Goal: Find specific page/section: Find specific page/section

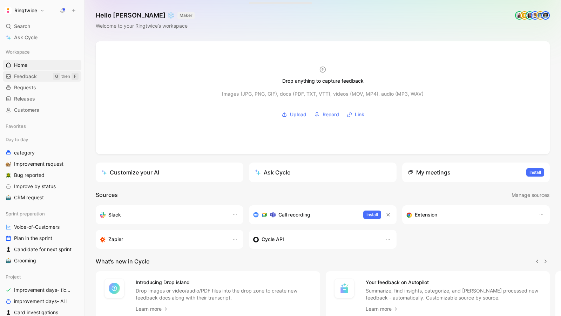
click at [20, 77] on span "Feedback" at bounding box center [25, 76] width 23 height 7
